Goal: Task Accomplishment & Management: Use online tool/utility

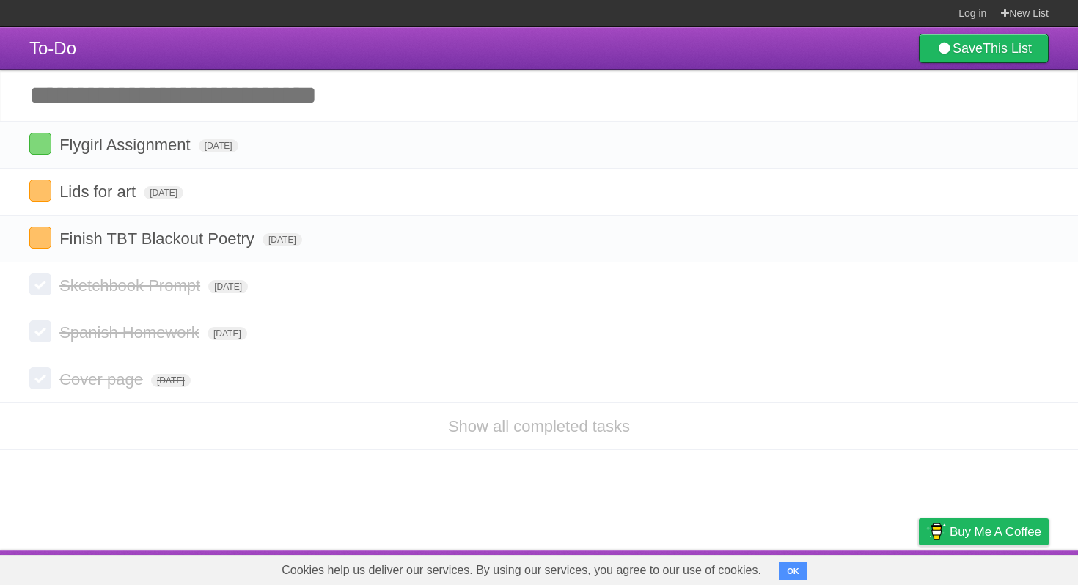
type input "*"
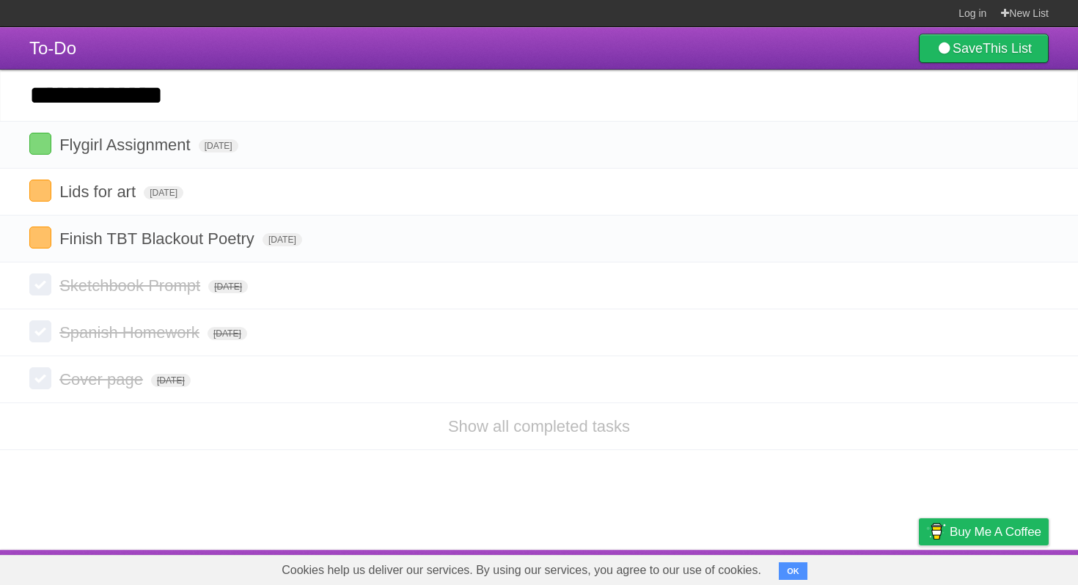
type input "**********"
click input "*********" at bounding box center [0, 0] width 0 height 0
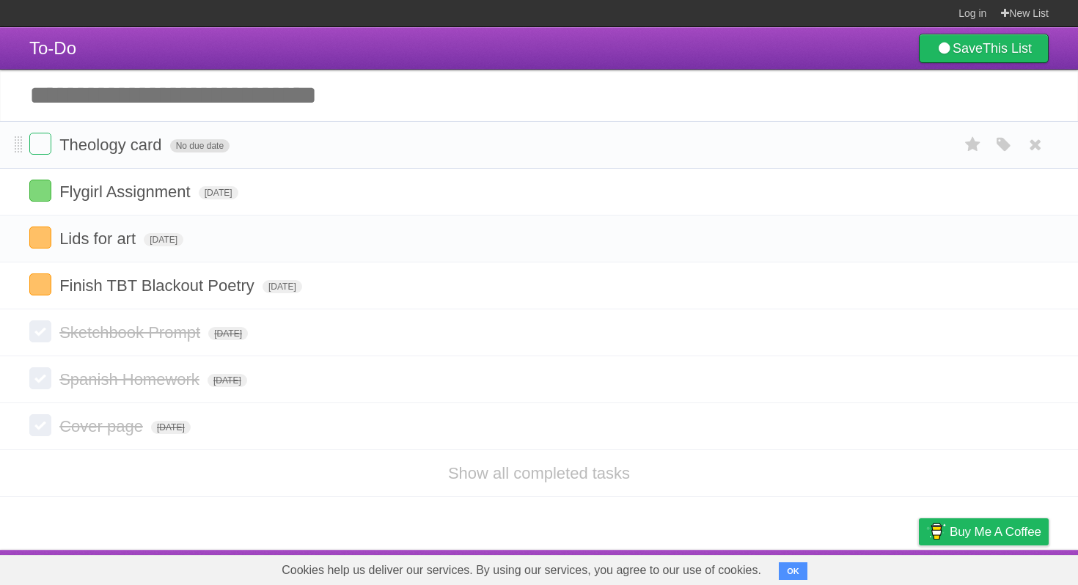
click at [180, 144] on span "No due date" at bounding box center [199, 145] width 59 height 13
click at [174, 147] on span "[DATE]" at bounding box center [190, 145] width 40 height 13
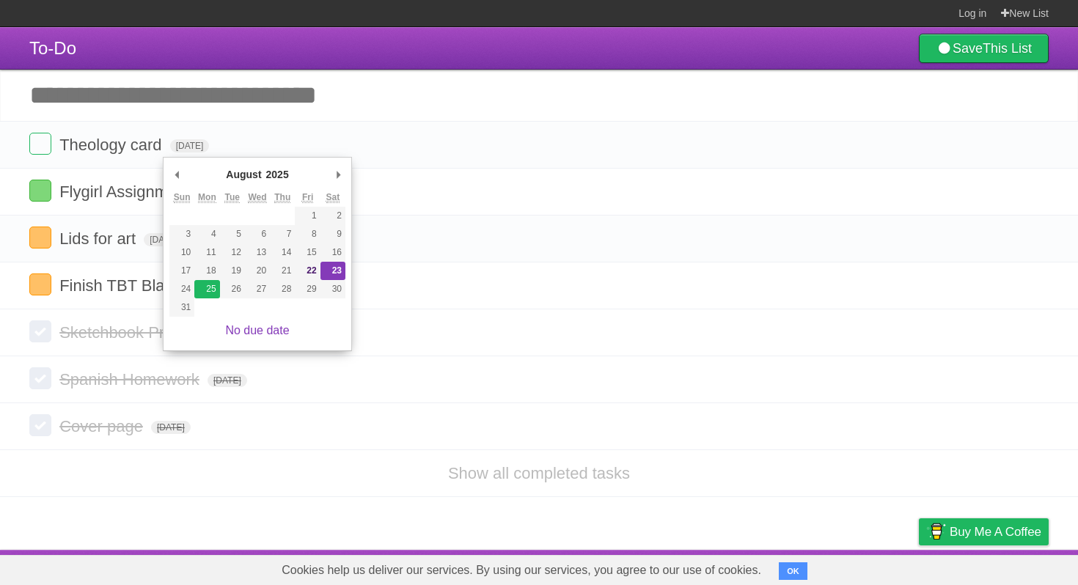
type span "[DATE]"
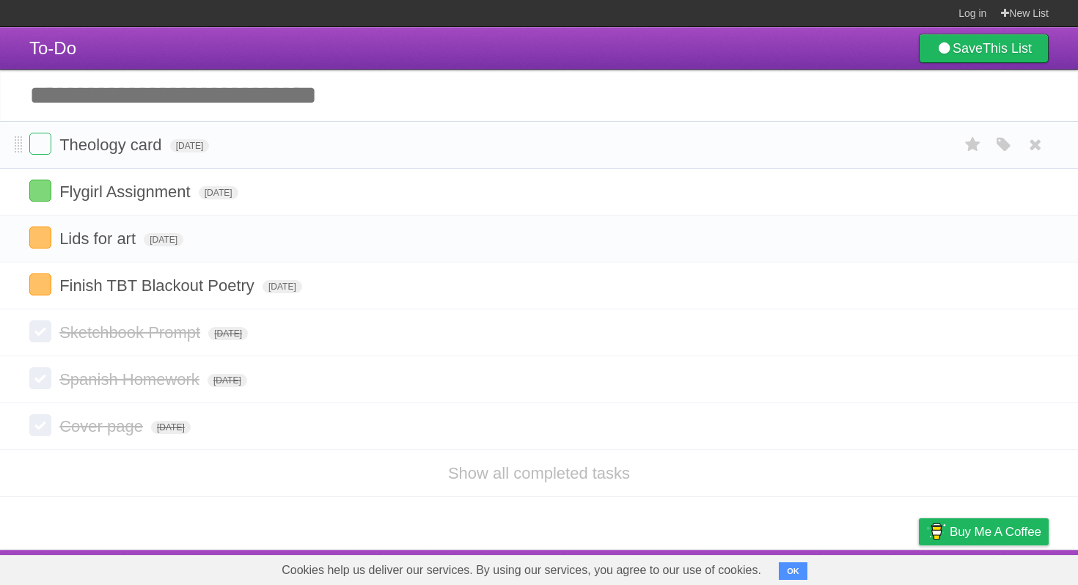
click at [1007, 157] on div "White Red Blue Green Purple Orange" at bounding box center [1004, 145] width 28 height 24
click at [1005, 148] on icon "button" at bounding box center [1004, 145] width 21 height 19
click at [916, 147] on label "Purple" at bounding box center [920, 144] width 16 height 16
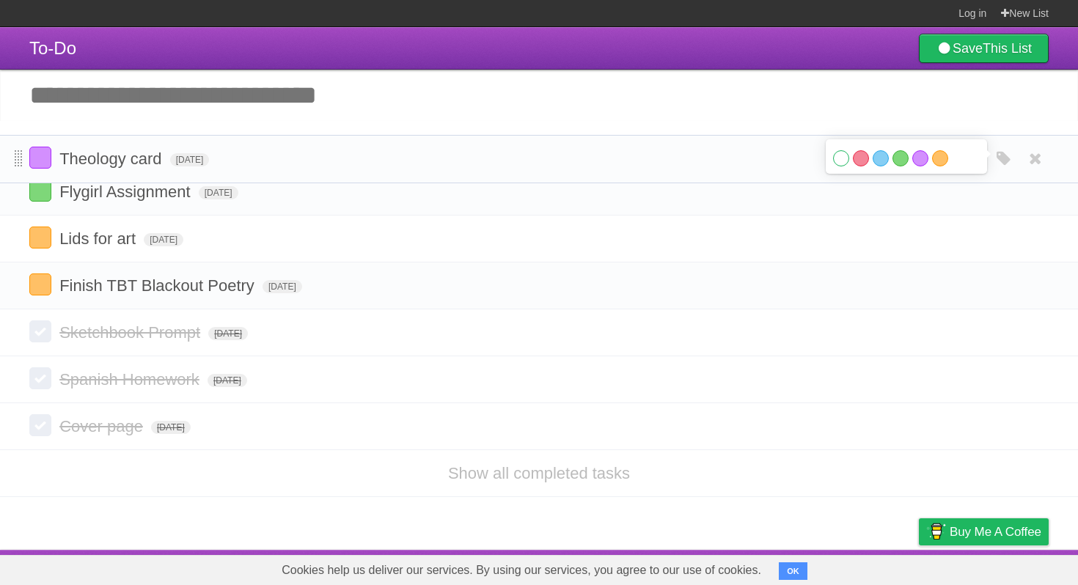
drag, startPoint x: 17, startPoint y: 147, endPoint x: 19, endPoint y: 160, distance: 13.4
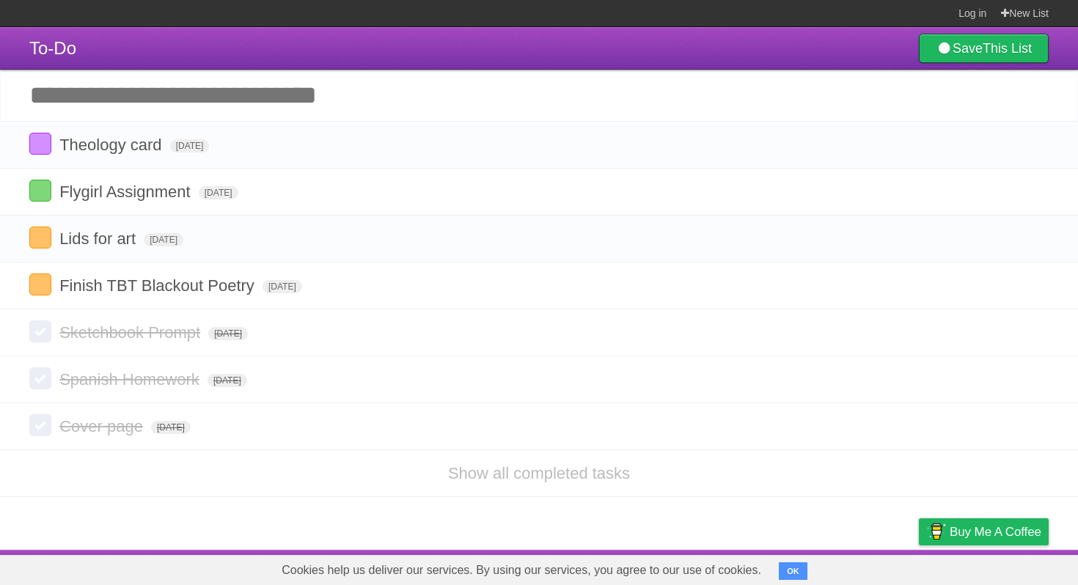
click at [19, 160] on li "Theology card [DATE] White Red Blue Green Purple Orange" at bounding box center [539, 145] width 1078 height 48
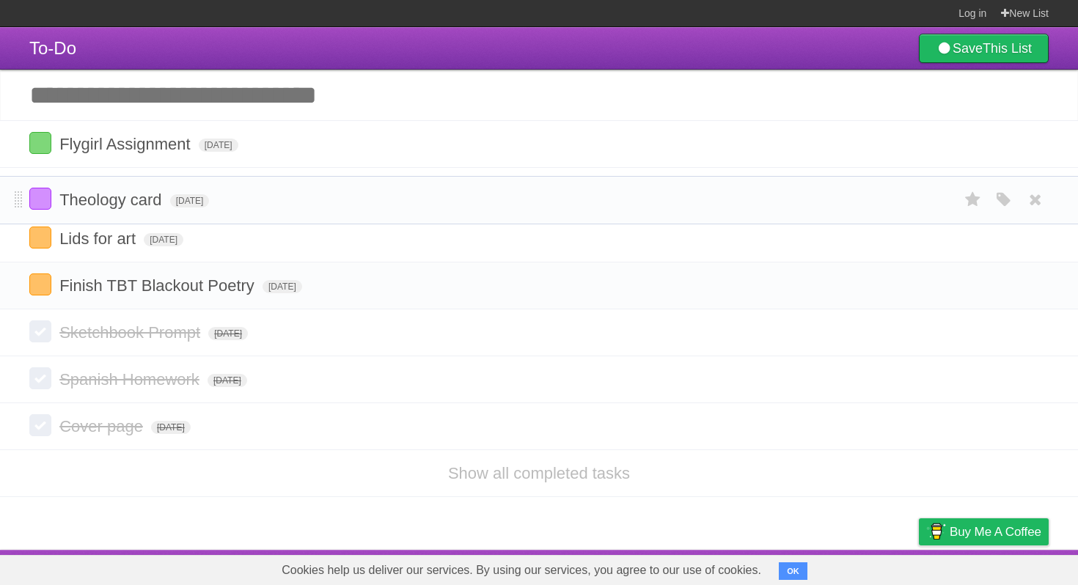
drag, startPoint x: 21, startPoint y: 147, endPoint x: 23, endPoint y: 199, distance: 52.1
